Goal: Task Accomplishment & Management: Use online tool/utility

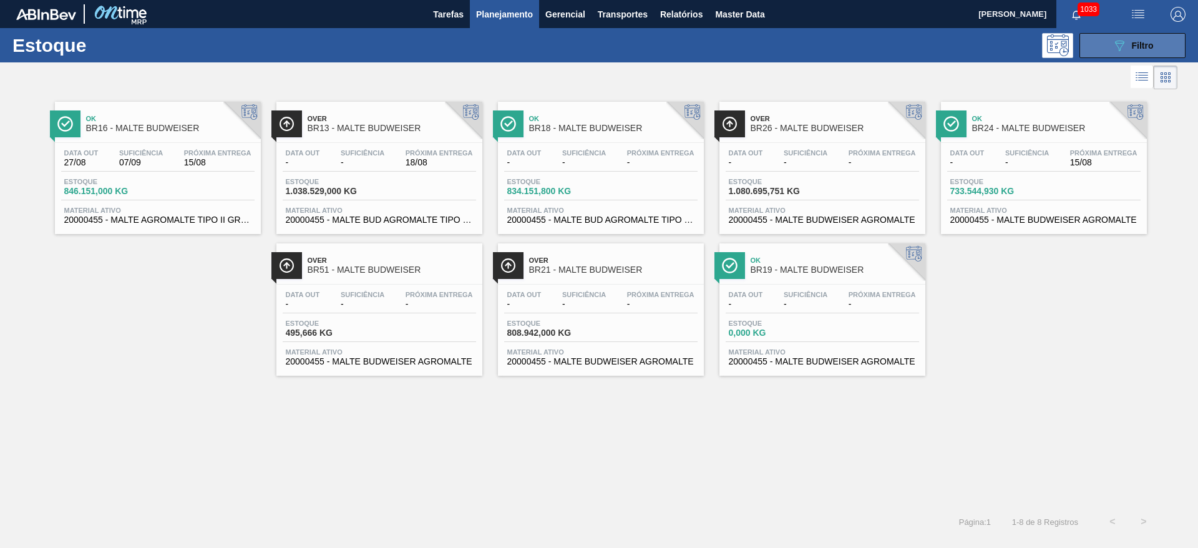
click at [1127, 42] on div "089F7B8B-B2A5-4AFE-B5C0-19BA573D28AC Filtro" at bounding box center [1133, 45] width 42 height 15
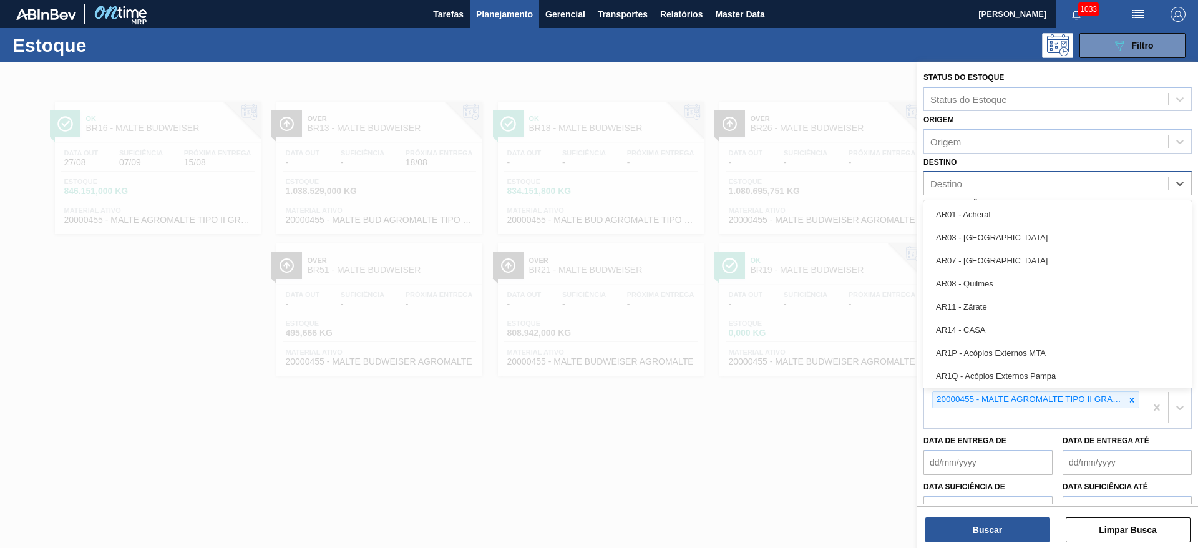
click at [956, 183] on div "Destino" at bounding box center [946, 183] width 32 height 11
type input "26"
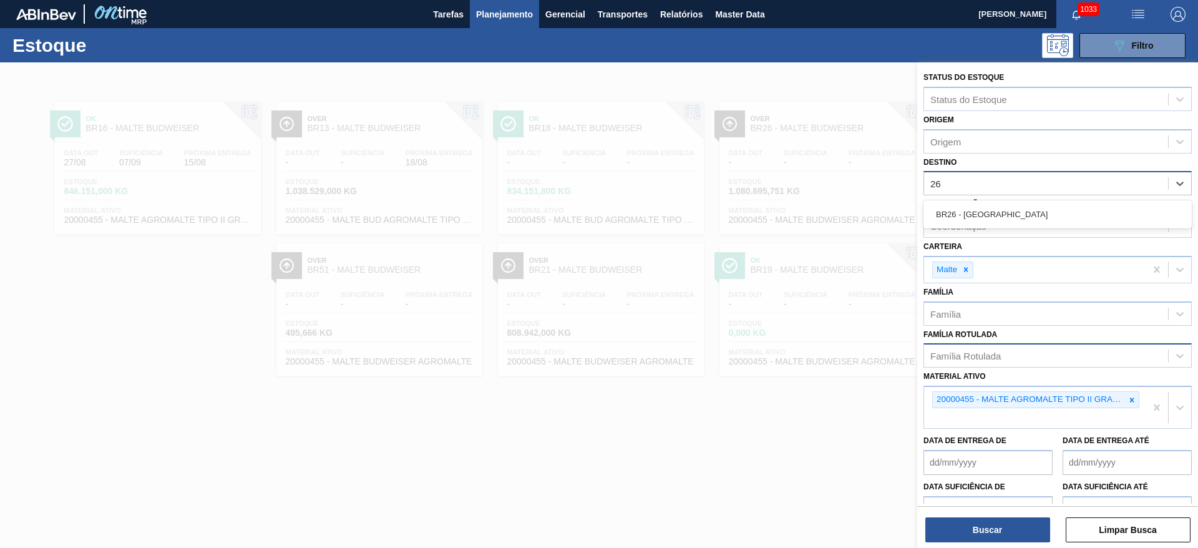
drag, startPoint x: 972, startPoint y: 210, endPoint x: 1138, endPoint y: 369, distance: 229.9
click at [981, 211] on div "BR26 - [GEOGRAPHIC_DATA]" at bounding box center [1057, 214] width 268 height 23
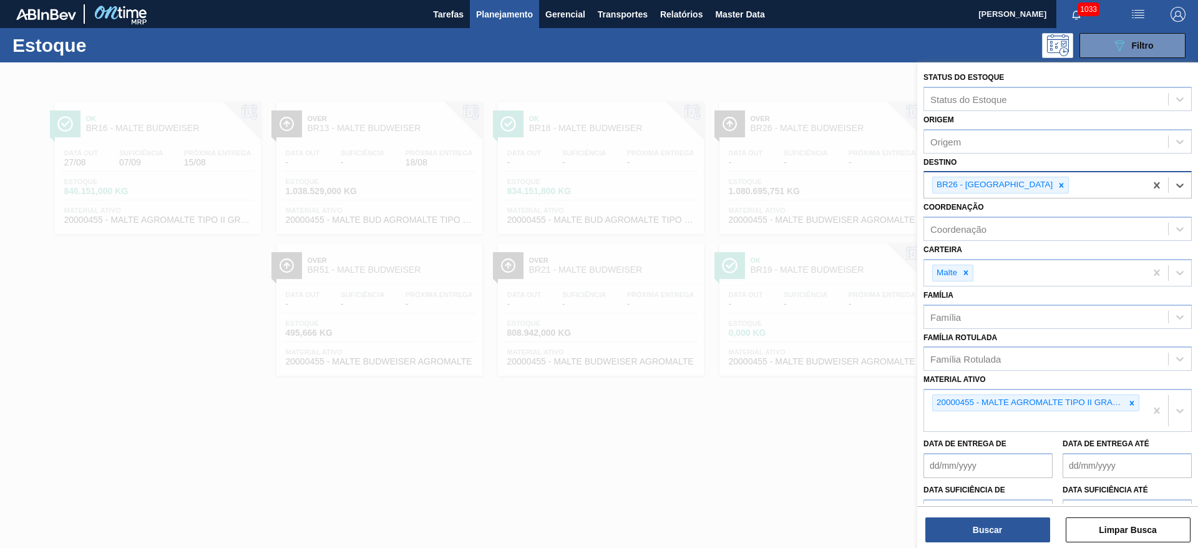
click at [1132, 401] on icon at bounding box center [1131, 403] width 9 height 9
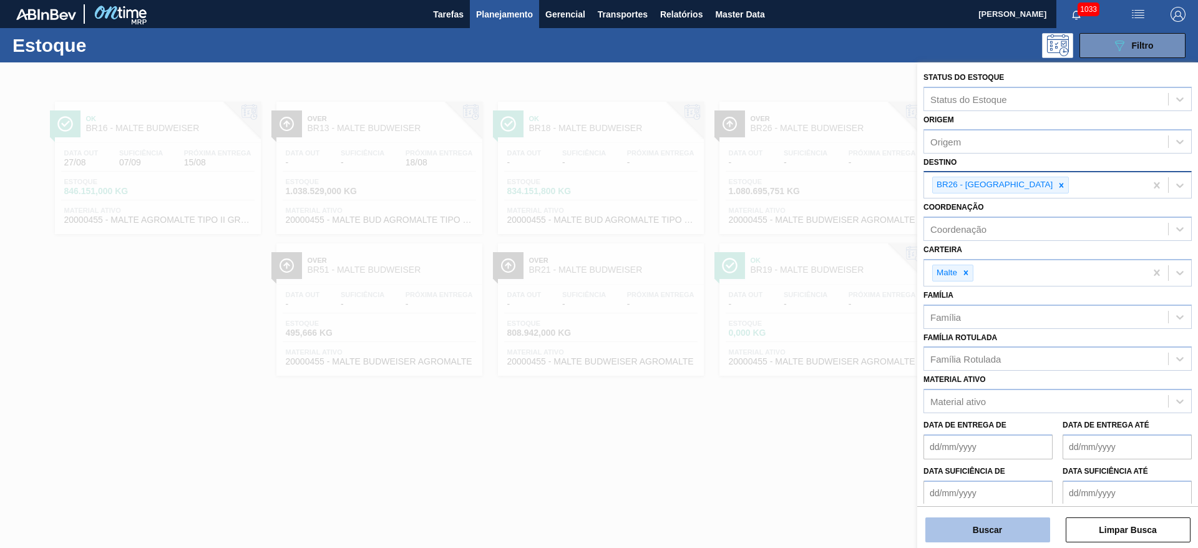
click at [977, 525] on button "Buscar" at bounding box center [987, 529] width 125 height 25
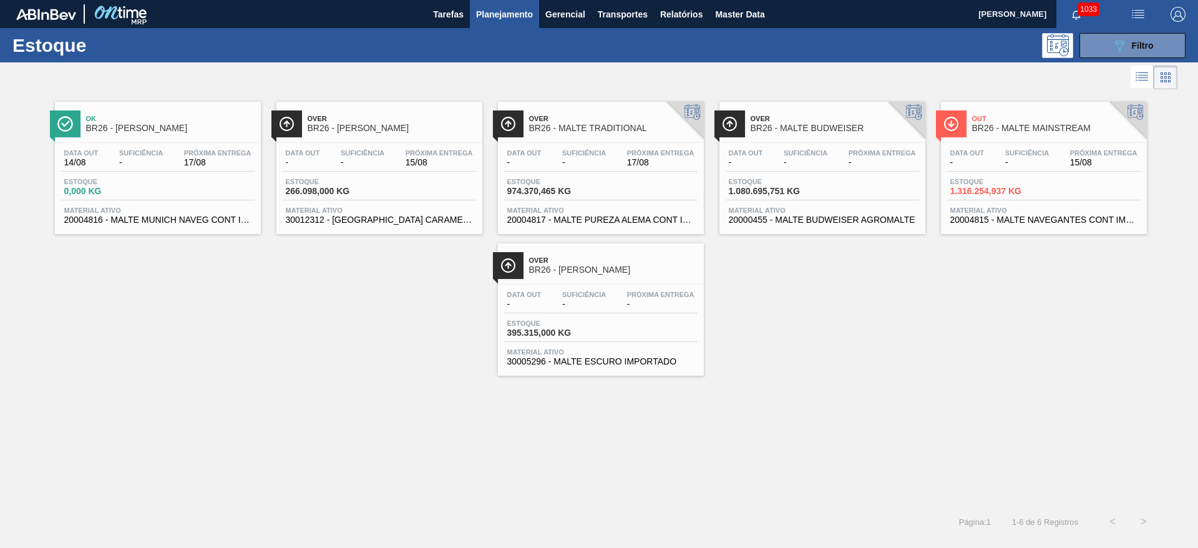
click at [160, 166] on span "-" at bounding box center [141, 162] width 44 height 9
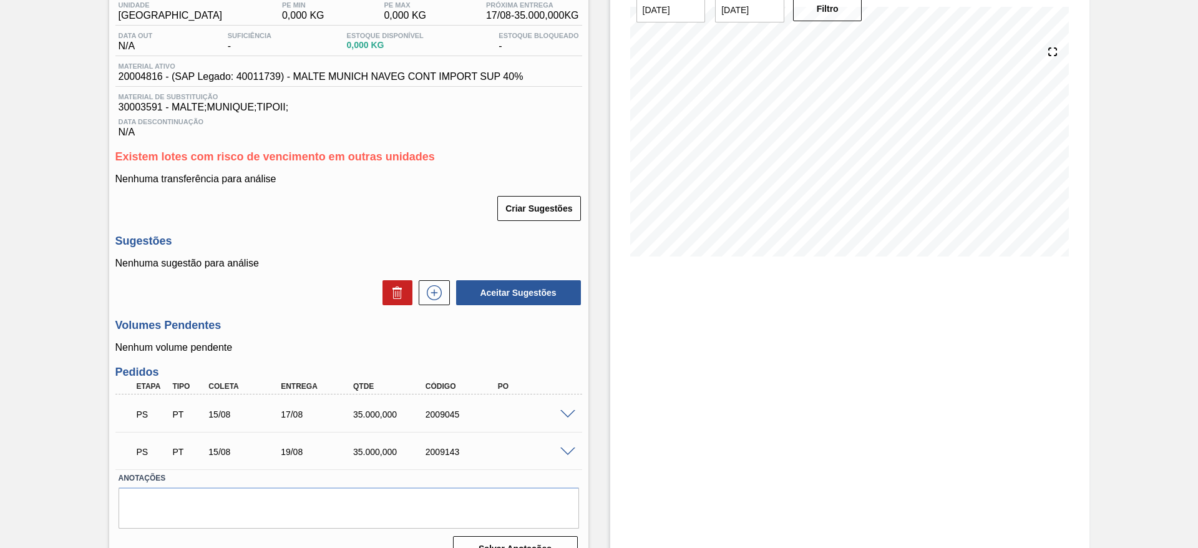
scroll to position [132, 0]
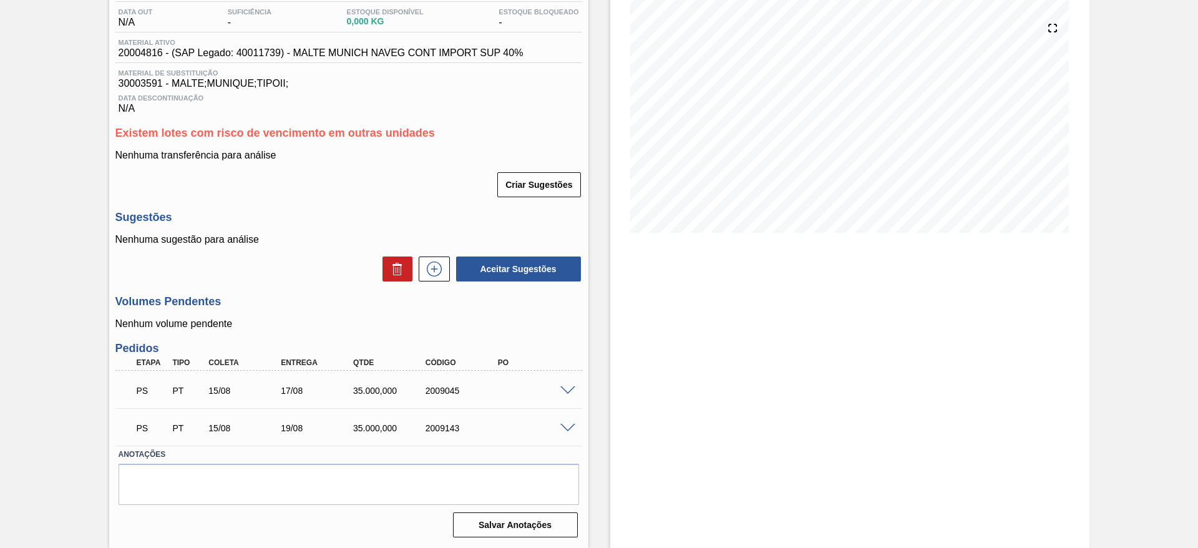
click at [569, 390] on span at bounding box center [567, 390] width 15 height 9
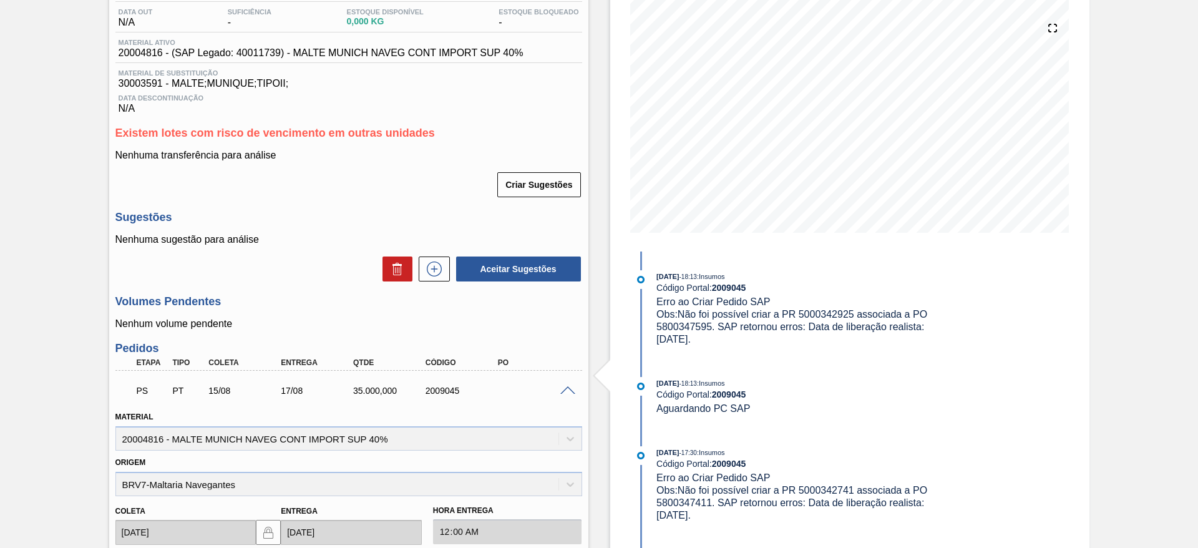
scroll to position [502, 0]
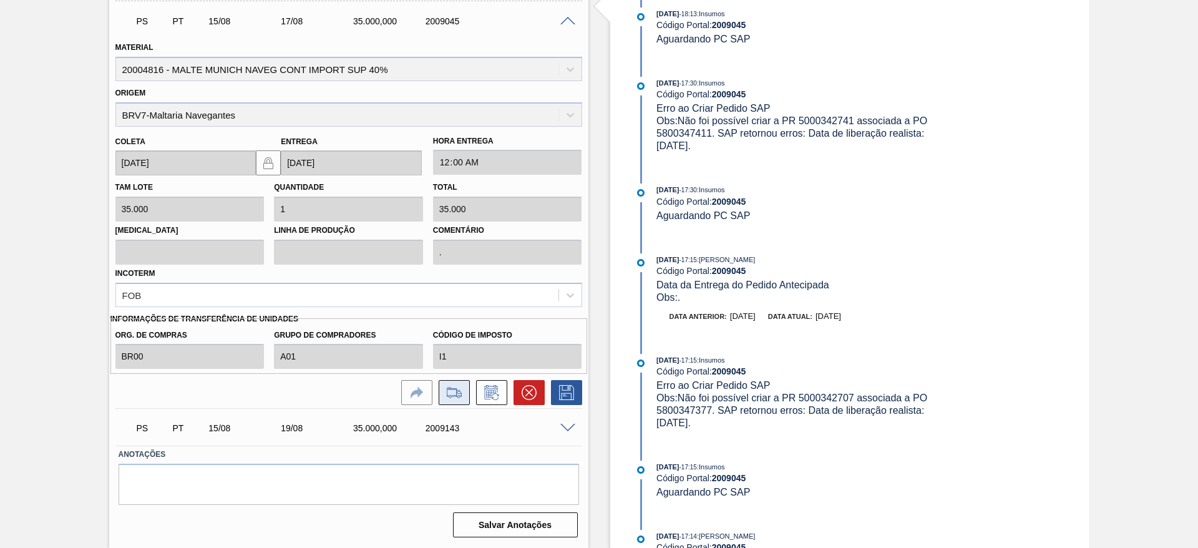
click at [455, 394] on icon at bounding box center [454, 392] width 20 height 15
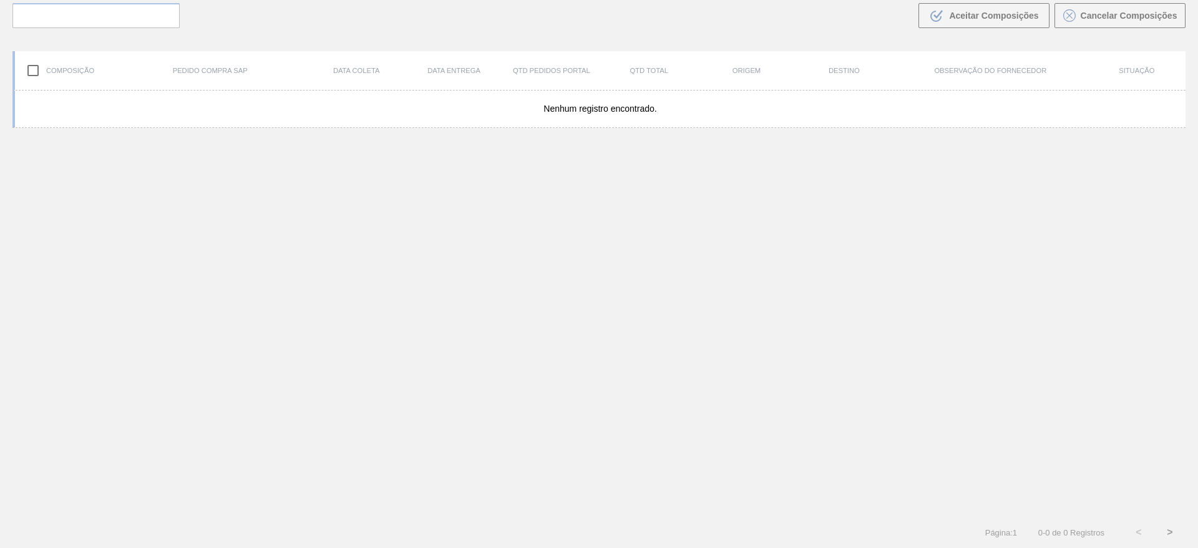
scroll to position [90, 0]
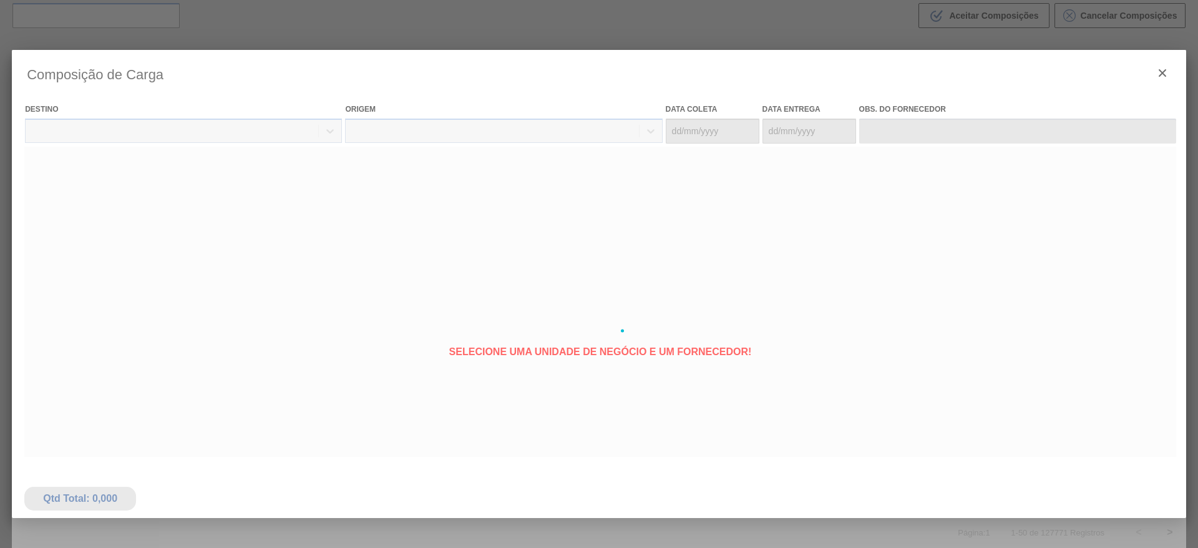
type coleta "[DATE]"
type entrega "[DATE]"
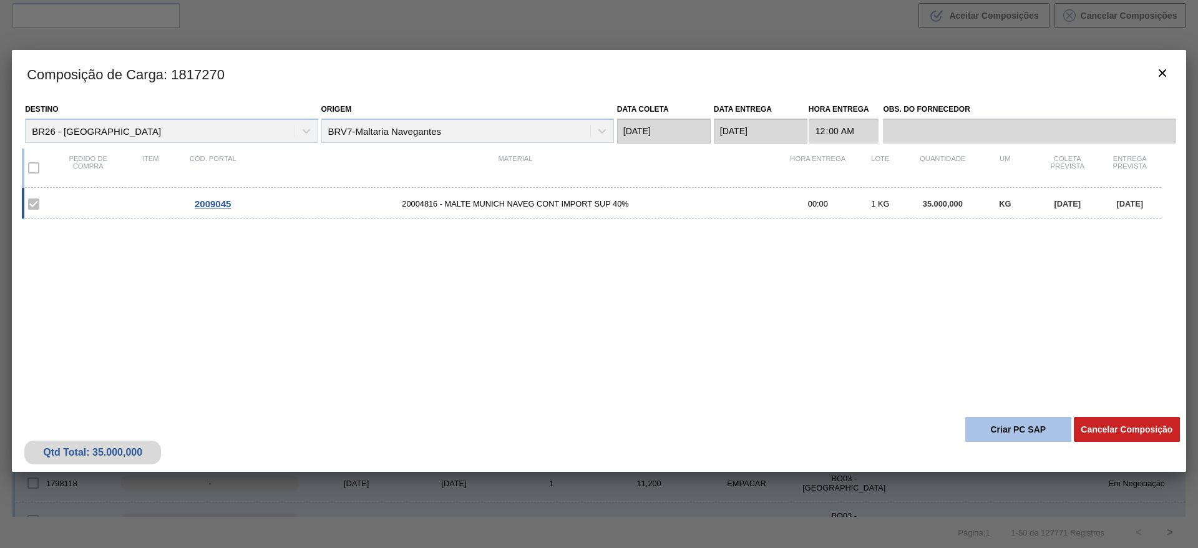
click at [1001, 426] on button "Criar PC SAP" at bounding box center [1018, 429] width 106 height 25
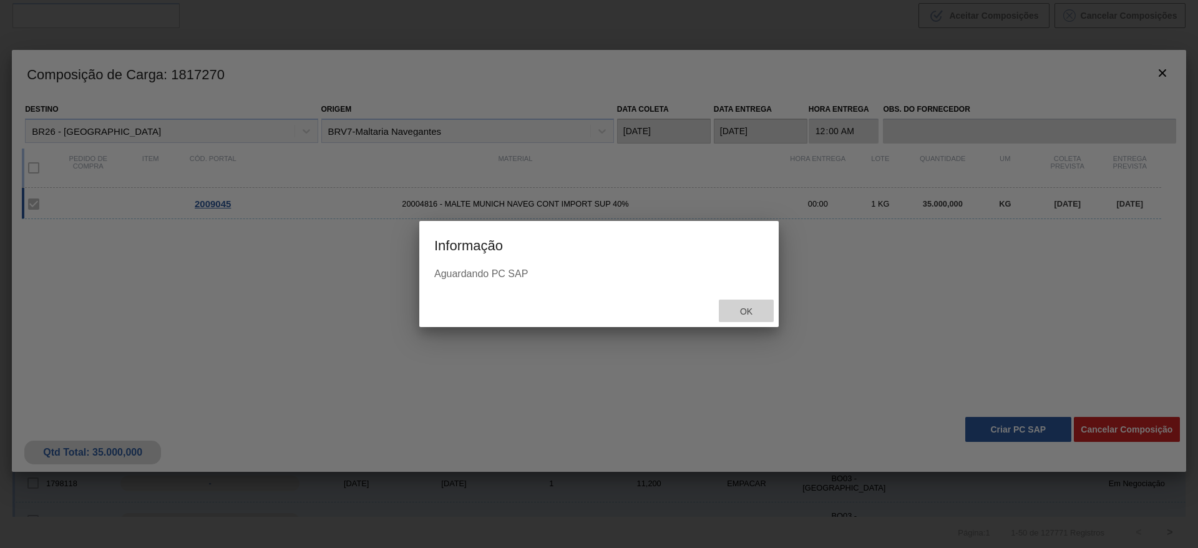
click at [753, 314] on span "Ok" at bounding box center [746, 311] width 32 height 10
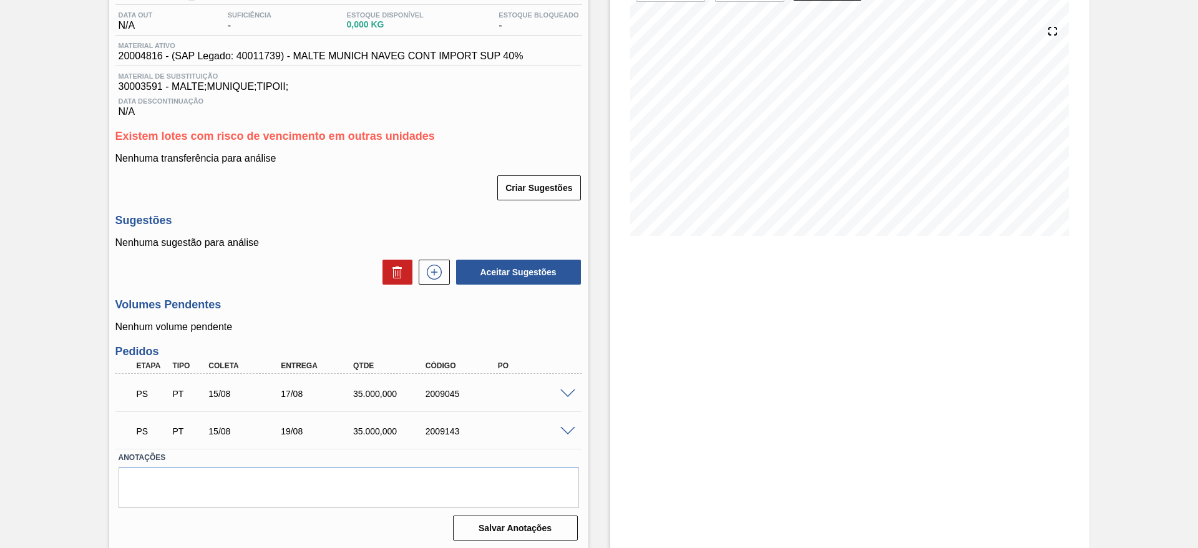
scroll to position [132, 0]
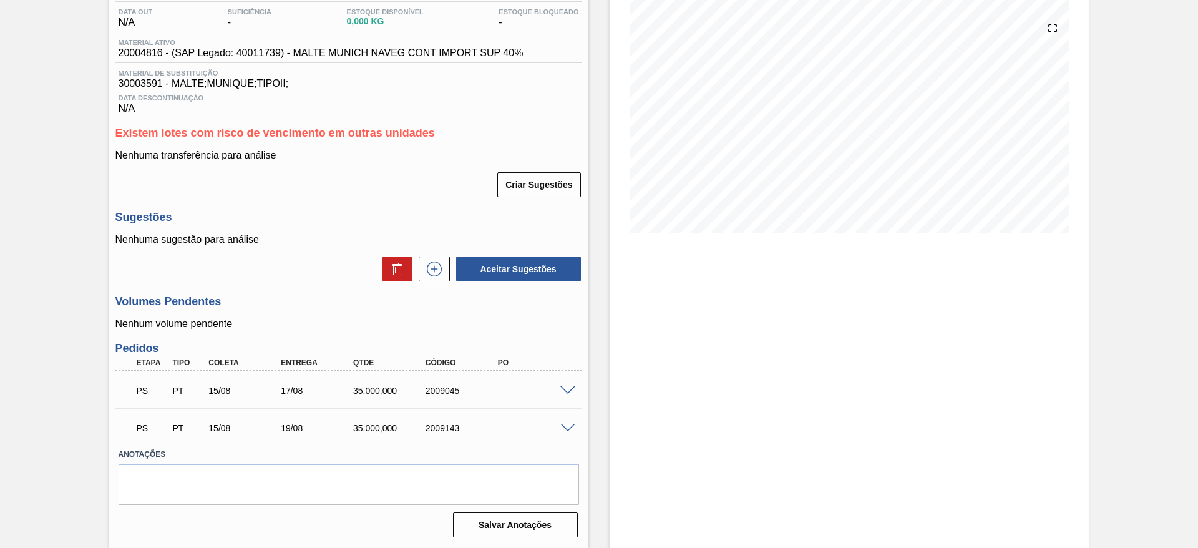
click at [568, 387] on span at bounding box center [567, 390] width 15 height 9
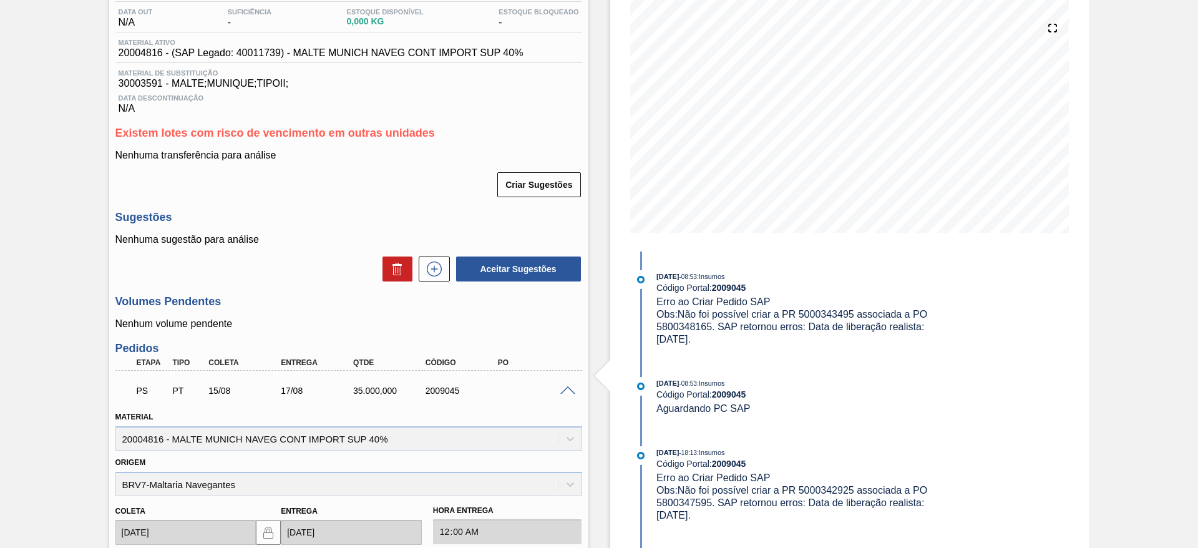
scroll to position [502, 0]
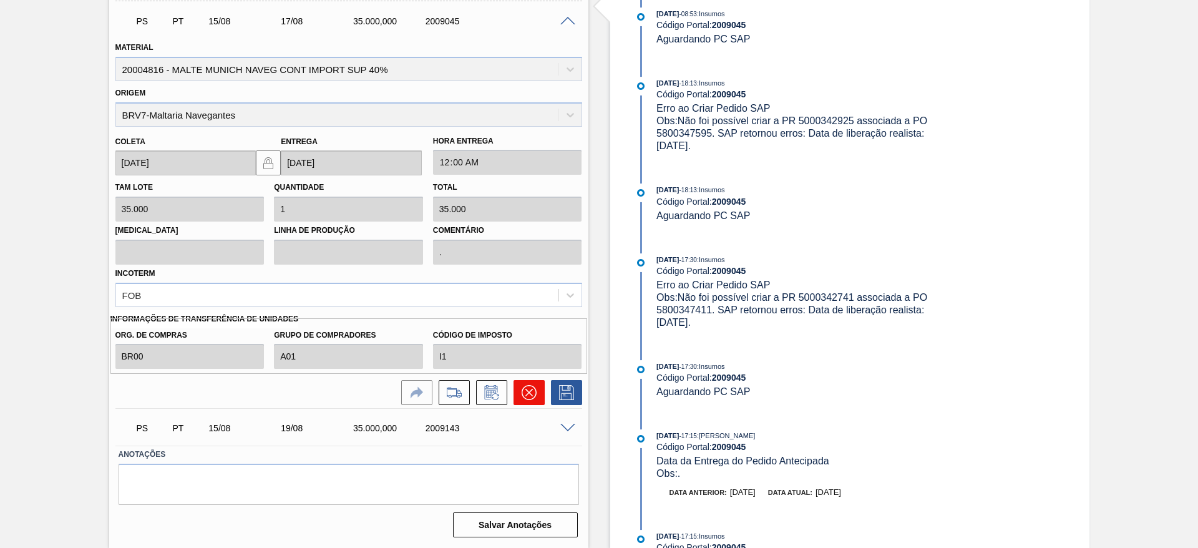
click at [525, 394] on icon at bounding box center [528, 392] width 15 height 15
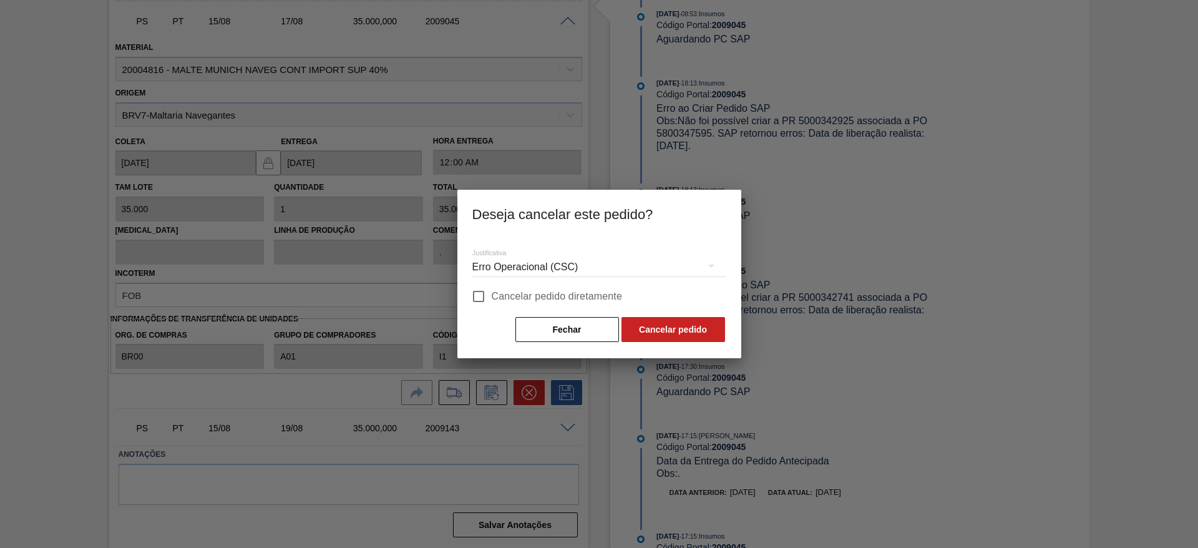
click at [479, 294] on input "Cancelar pedido diretamente" at bounding box center [478, 296] width 26 height 26
checkbox input "true"
click at [662, 329] on button "Cancelar pedido" at bounding box center [673, 329] width 104 height 25
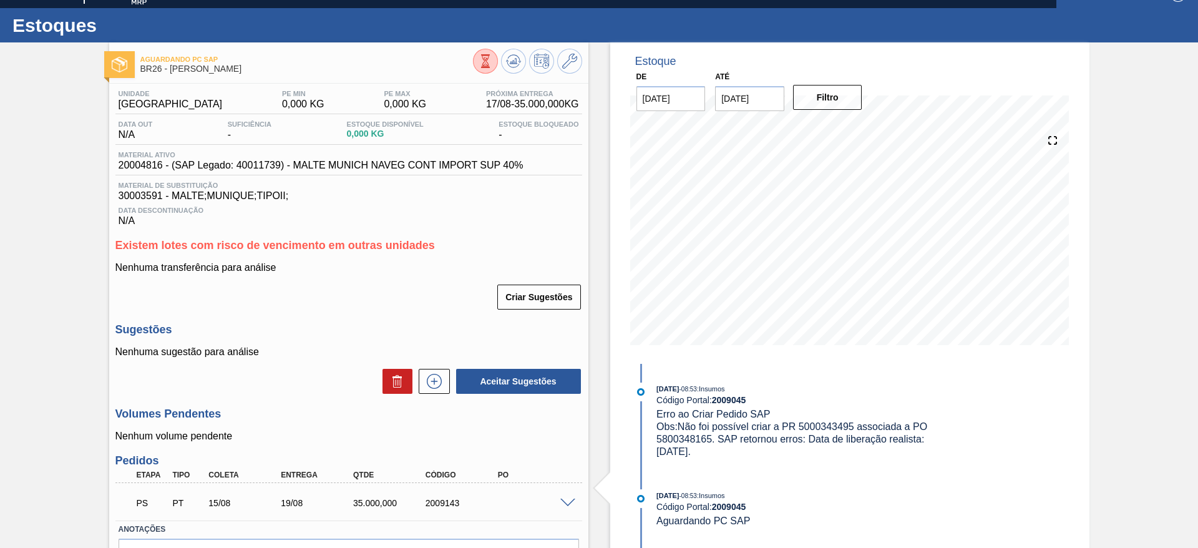
scroll to position [0, 0]
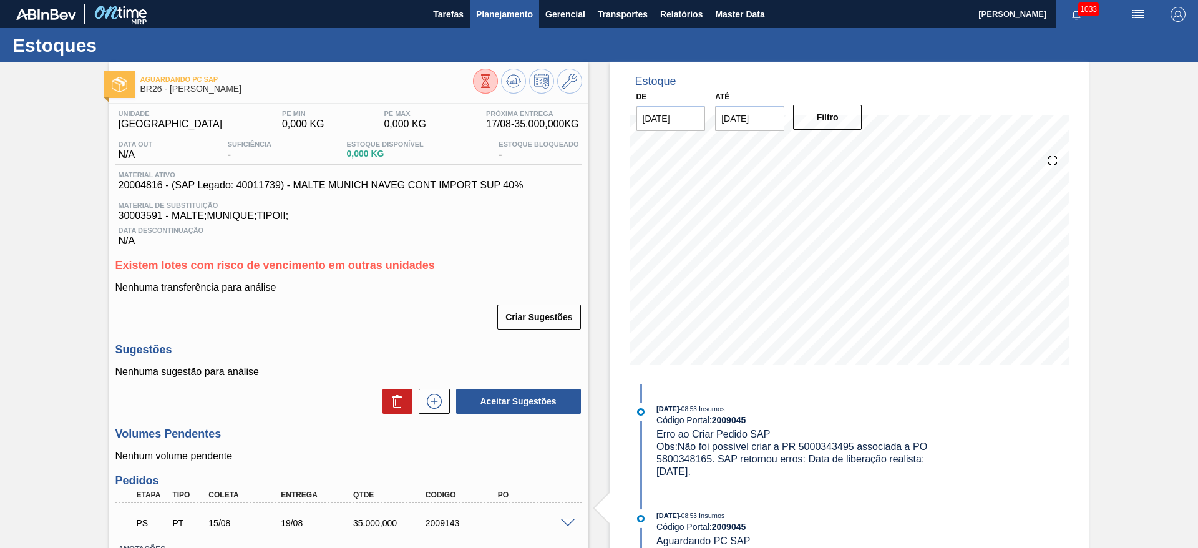
click at [495, 9] on span "Planejamento" at bounding box center [504, 14] width 57 height 15
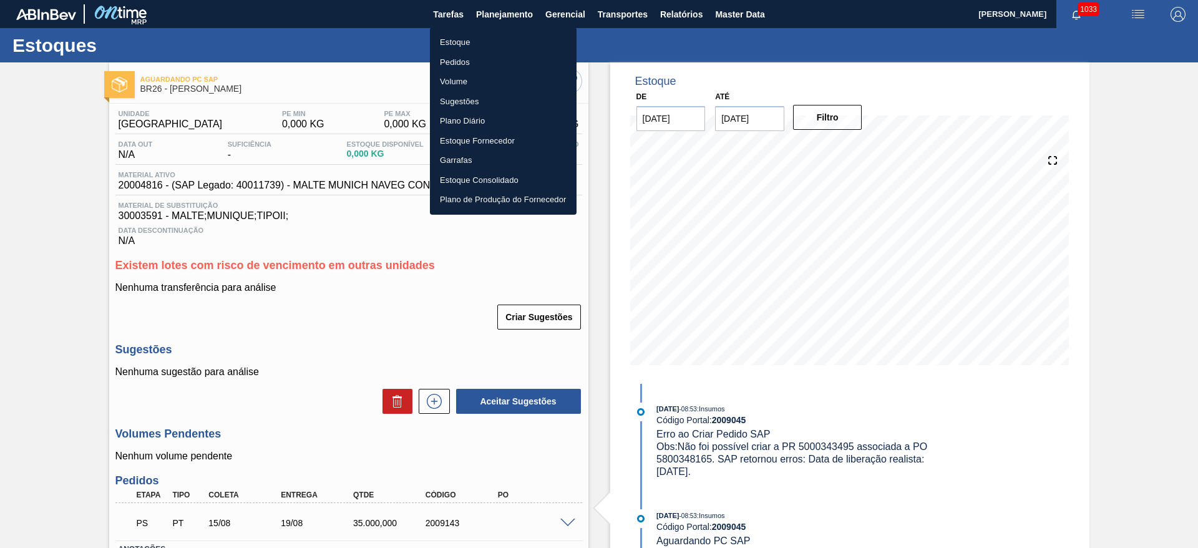
click at [452, 42] on li "Estoque" at bounding box center [503, 42] width 147 height 20
